Goal: Task Accomplishment & Management: Use online tool/utility

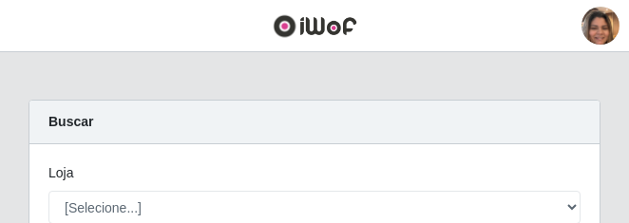
scroll to position [95, 0]
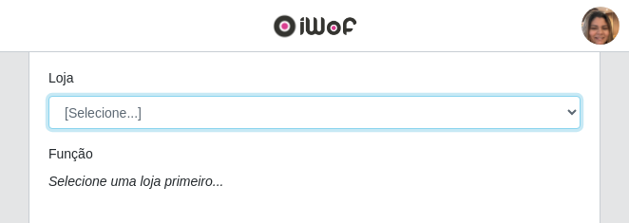
click at [576, 110] on select "[Selecione...] Mar Vermelho - CEASA Mar Vermelho - Centro de Distribuição" at bounding box center [314, 112] width 532 height 33
select select "474"
click at [48, 96] on select "[Selecione...] Mar Vermelho - CEASA Mar Vermelho - Centro de Distribuição" at bounding box center [314, 112] width 532 height 33
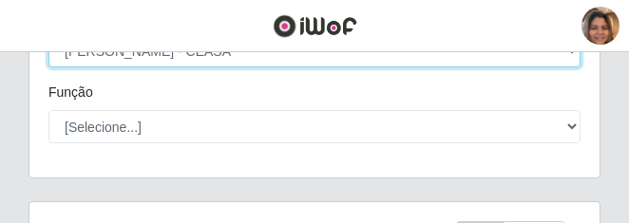
scroll to position [190, 0]
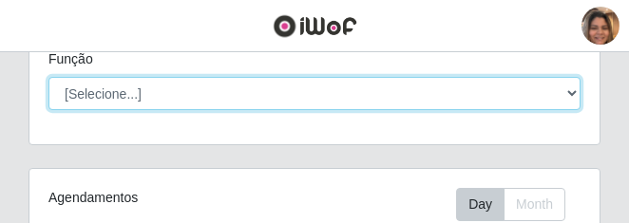
click at [566, 90] on select "[Selecione...] Repositor Repositor + Repositor ++" at bounding box center [314, 93] width 532 height 33
select select "24"
click at [48, 77] on select "[Selecione...] Repositor Repositor + Repositor ++" at bounding box center [314, 93] width 532 height 33
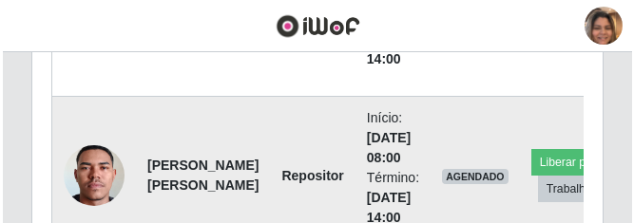
scroll to position [1045, 0]
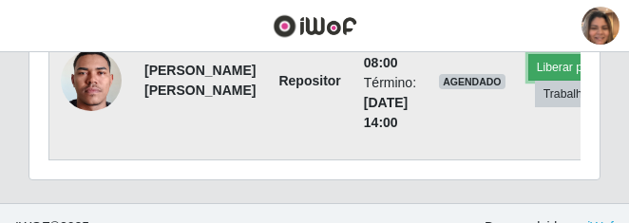
click at [528, 67] on button "Liberar para Trabalho" at bounding box center [592, 67] width 128 height 27
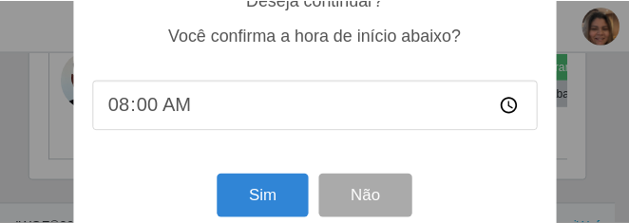
scroll to position [270, 0]
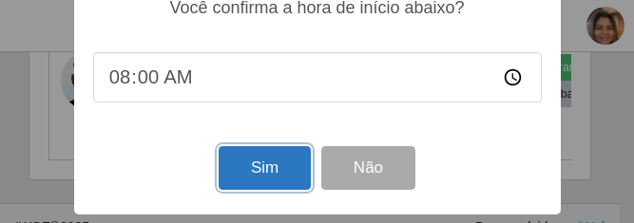
click at [277, 164] on button "Sim" at bounding box center [265, 168] width 92 height 45
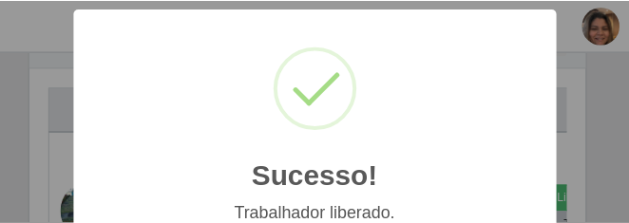
scroll to position [95, 0]
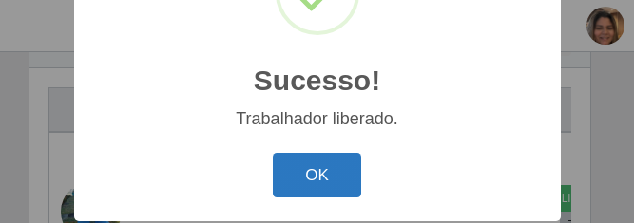
click at [321, 194] on button "OK" at bounding box center [317, 175] width 88 height 45
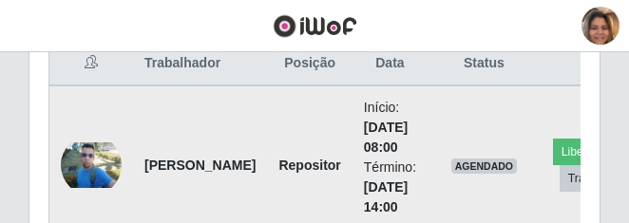
scroll to position [755, 0]
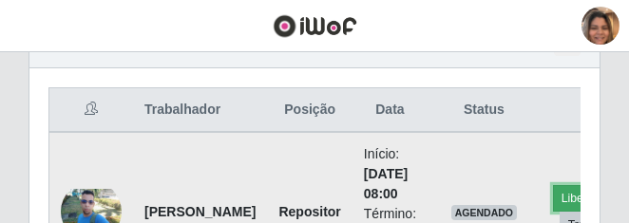
click at [564, 194] on button "Liberar para Trabalho" at bounding box center [617, 198] width 128 height 27
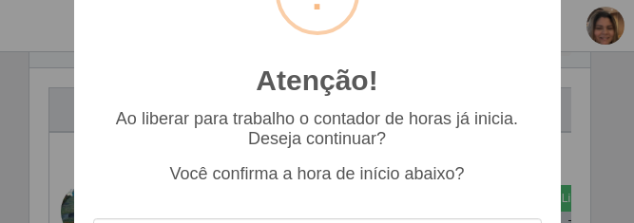
scroll to position [190, 0]
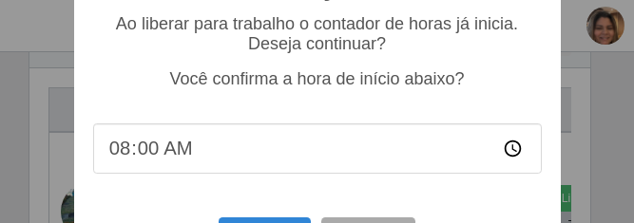
click at [153, 161] on input "08:00" at bounding box center [317, 149] width 449 height 50
click at [147, 162] on input "08:00" at bounding box center [317, 149] width 449 height 50
type input "08:05"
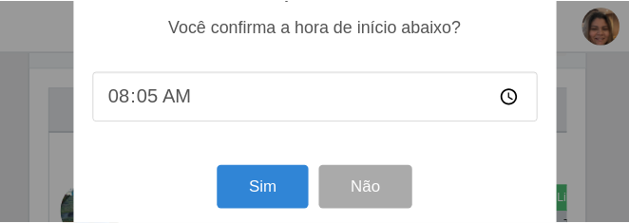
scroll to position [270, 0]
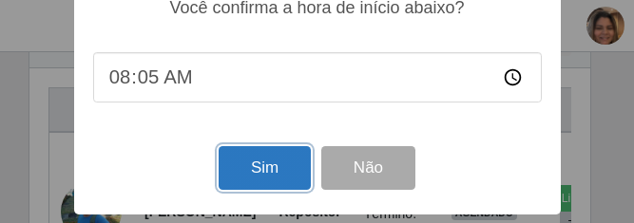
click at [267, 167] on button "Sim" at bounding box center [265, 168] width 92 height 45
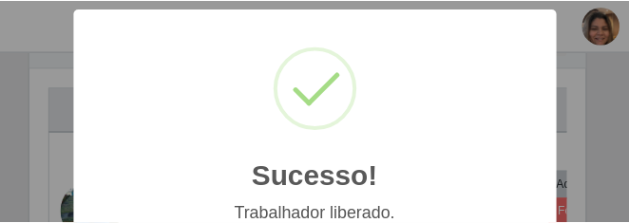
scroll to position [95, 0]
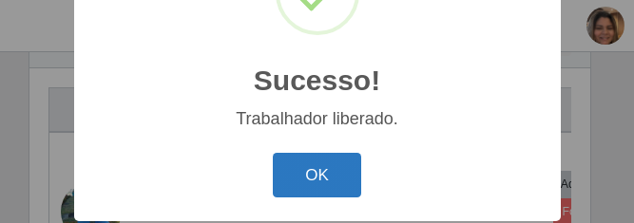
click at [309, 162] on button "OK" at bounding box center [317, 175] width 88 height 45
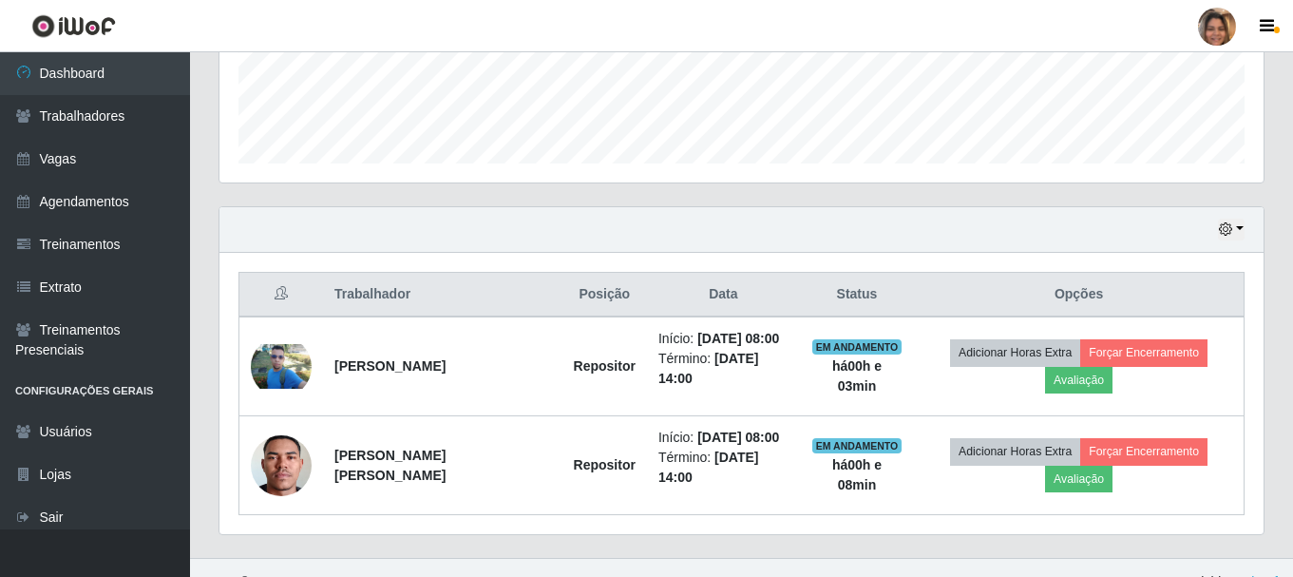
scroll to position [544, 0]
